Goal: Entertainment & Leisure: Consume media (video, audio)

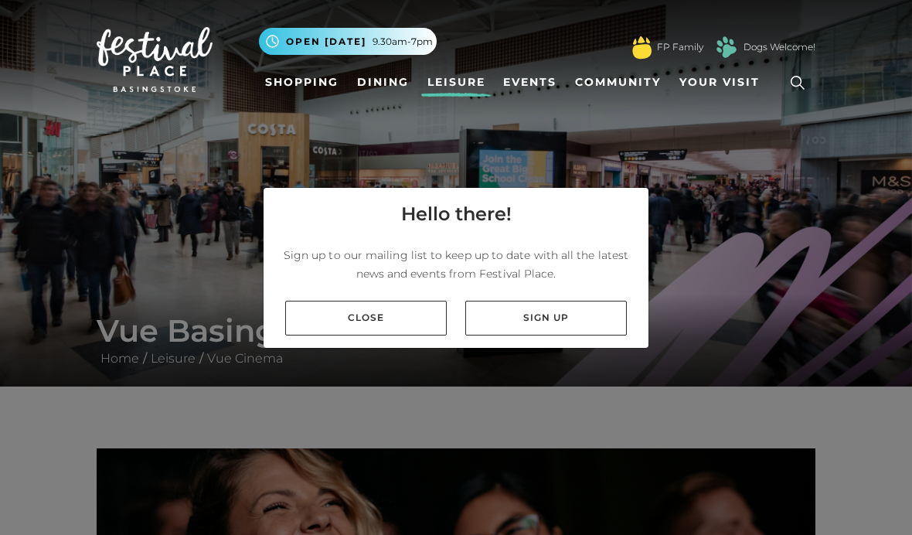
click at [335, 335] on link "Close" at bounding box center [365, 318] width 161 height 35
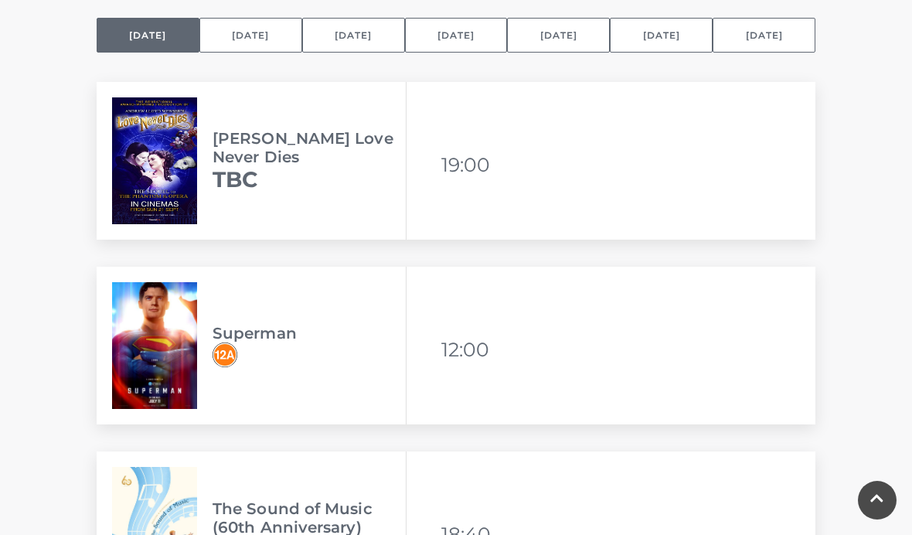
scroll to position [1259, 0]
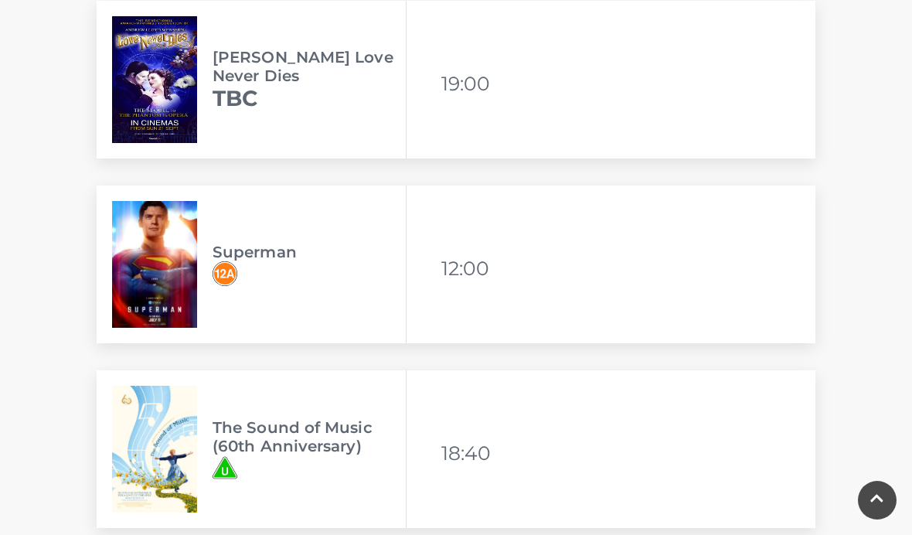
click at [182, 247] on img at bounding box center [154, 264] width 85 height 127
click at [158, 294] on img at bounding box center [154, 264] width 85 height 127
click at [168, 285] on img at bounding box center [154, 264] width 85 height 127
click at [167, 277] on img at bounding box center [154, 264] width 85 height 127
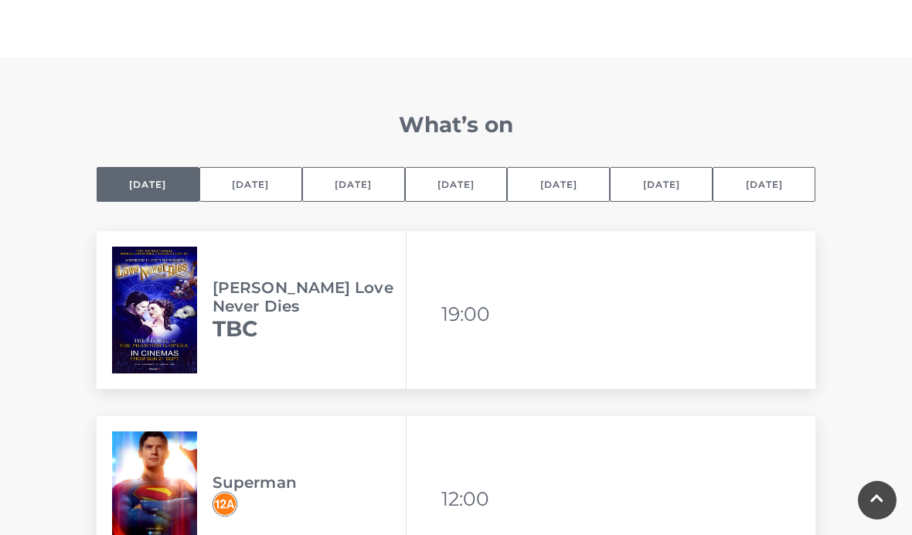
scroll to position [1022, 0]
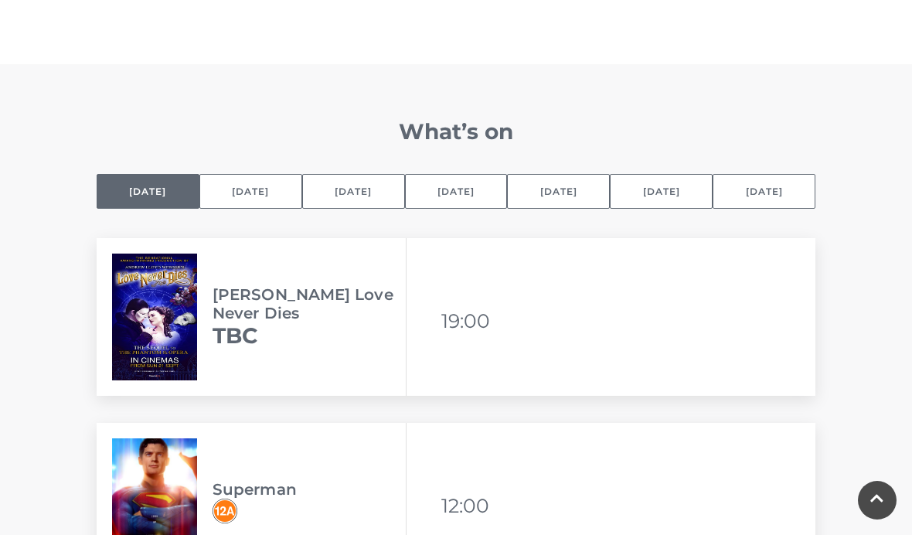
click at [465, 192] on button "[DATE]" at bounding box center [456, 191] width 103 height 35
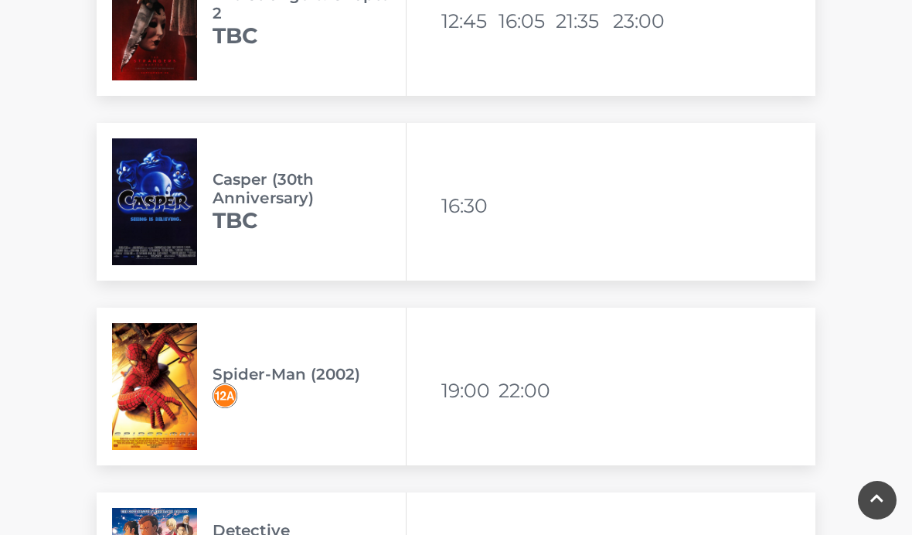
scroll to position [1295, 0]
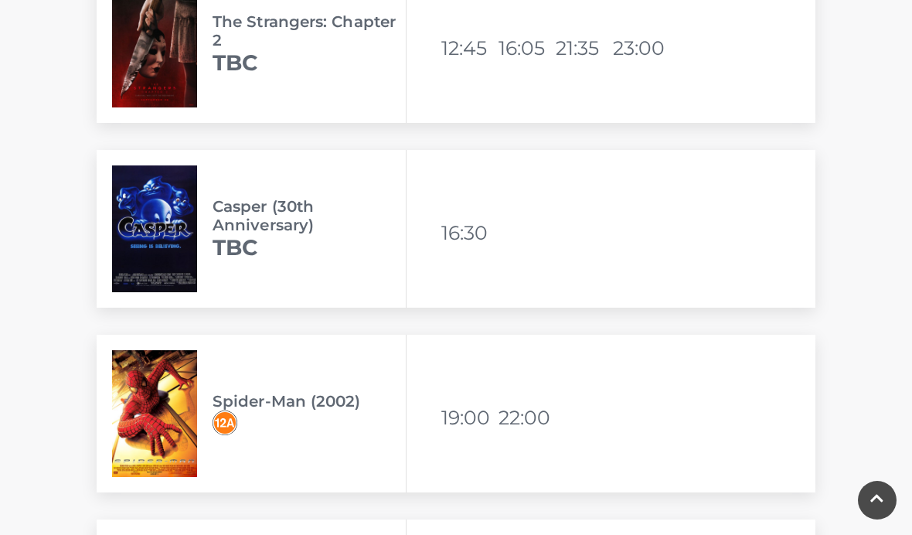
click at [165, 380] on img at bounding box center [154, 413] width 85 height 127
click at [155, 399] on img at bounding box center [154, 413] width 85 height 127
click at [469, 440] on div "Spider-Man (2002) Available viewing times 19:00 22:00" at bounding box center [456, 414] width 719 height 158
click at [244, 400] on h3 "Spider-Man (2002)" at bounding box center [308, 401] width 193 height 19
click at [227, 386] on div "Spider-Man (2002)" at bounding box center [252, 414] width 310 height 158
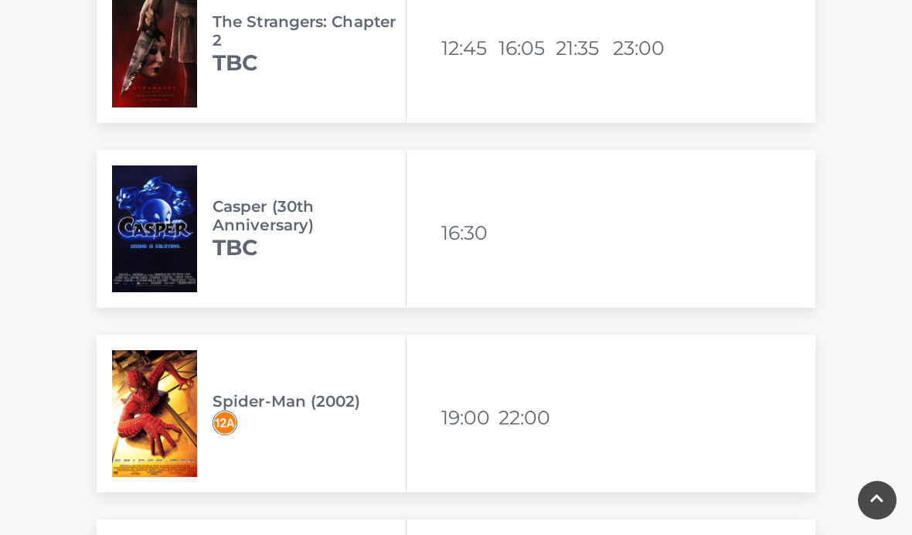
click at [182, 445] on img at bounding box center [154, 413] width 85 height 127
click at [131, 431] on img at bounding box center [154, 413] width 85 height 127
click at [144, 427] on img at bounding box center [154, 413] width 85 height 127
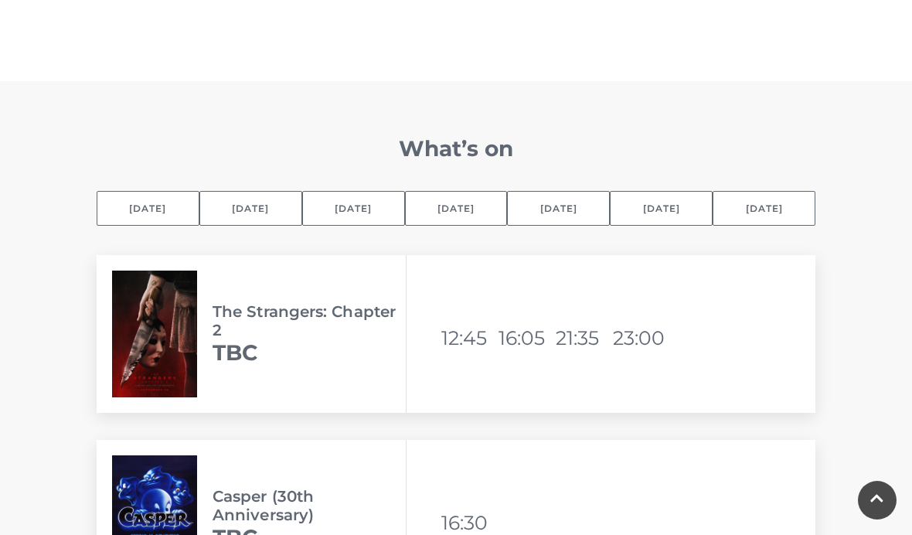
scroll to position [999, 0]
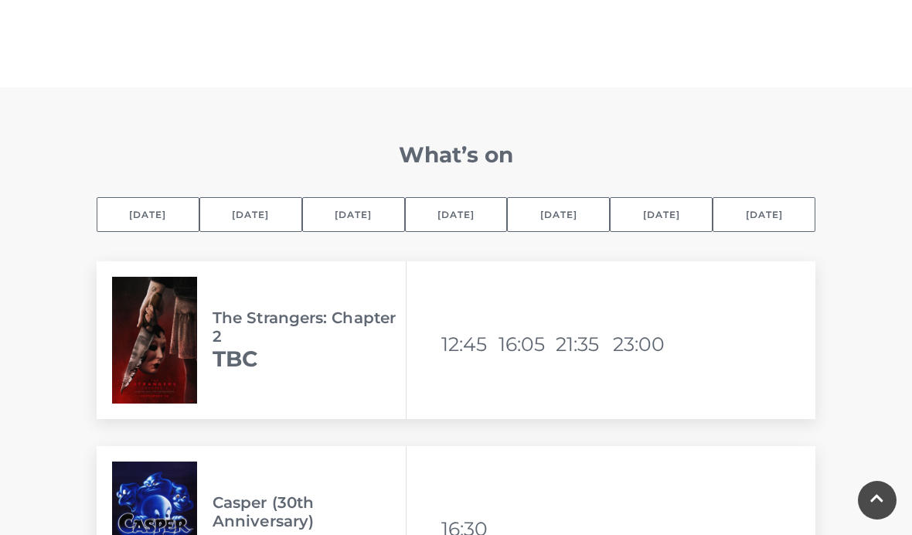
click at [448, 212] on button "[DATE]" at bounding box center [456, 214] width 103 height 35
click at [454, 229] on button "[DATE]" at bounding box center [456, 214] width 103 height 35
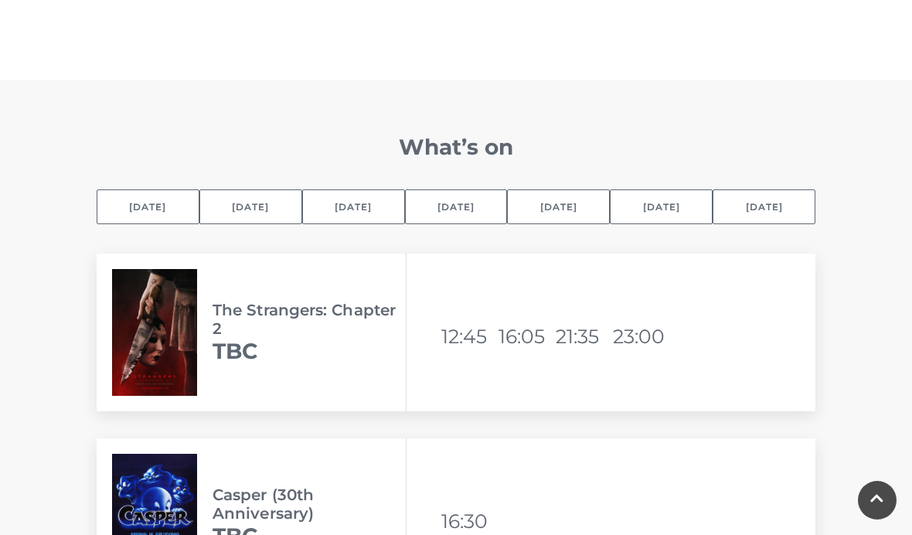
scroll to position [1004, 0]
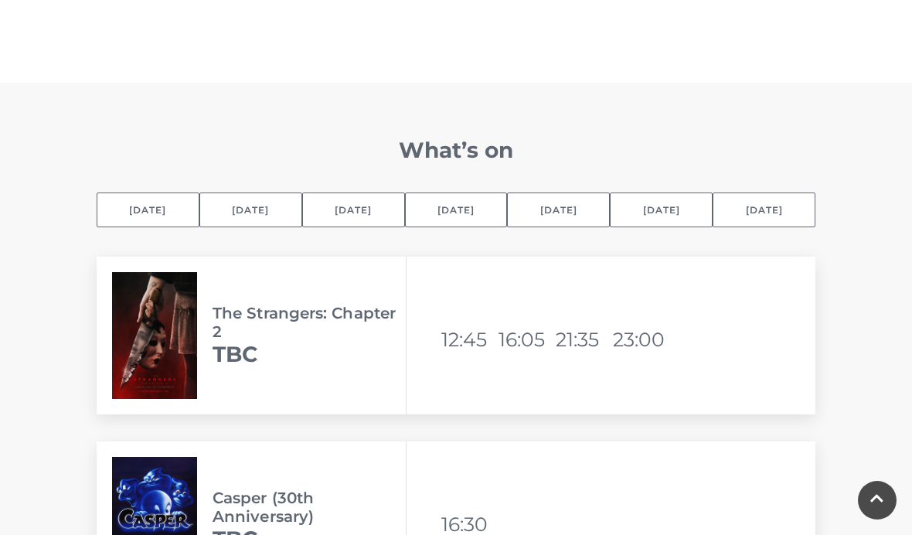
click at [440, 220] on button "[DATE]" at bounding box center [456, 209] width 103 height 35
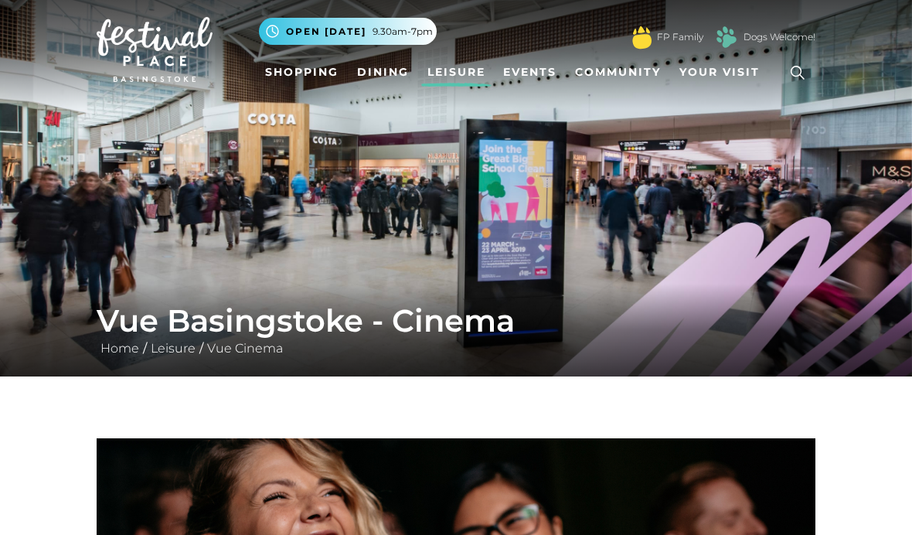
scroll to position [0, 0]
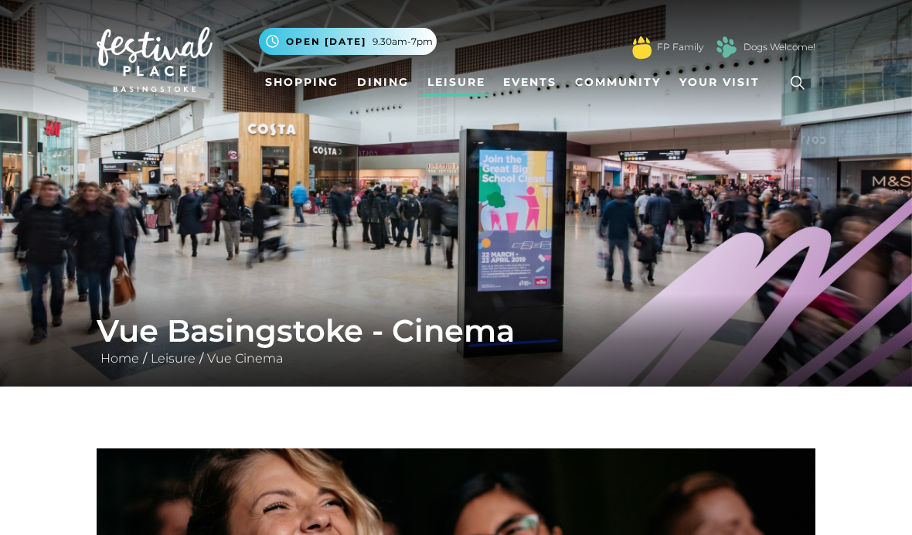
click at [532, 178] on img at bounding box center [456, 193] width 912 height 386
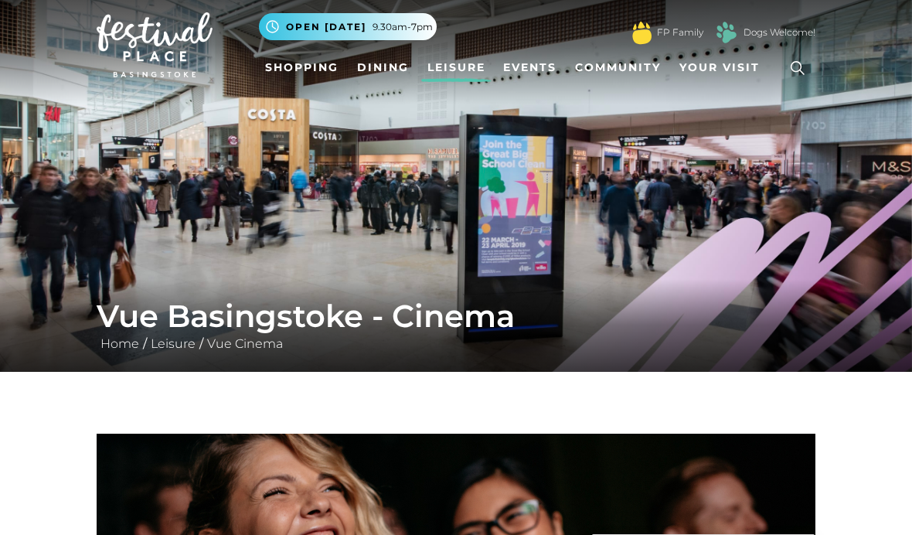
scroll to position [15, 0]
